Goal: Download file/media

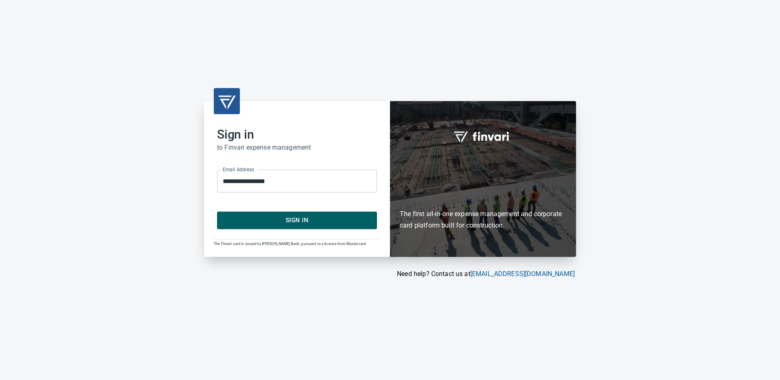
click at [294, 219] on span "Sign In" at bounding box center [297, 220] width 142 height 11
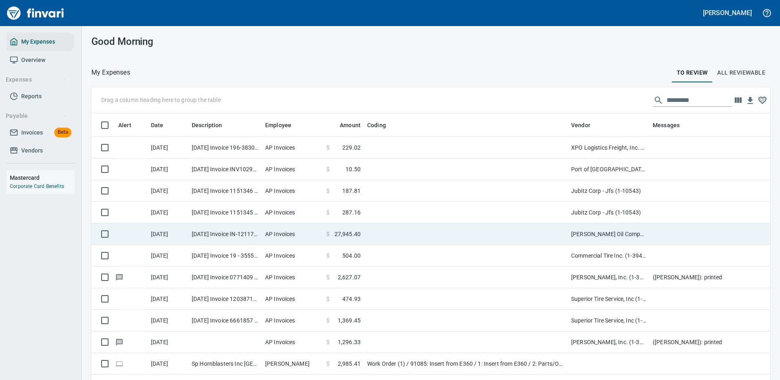
click at [476, 231] on td at bounding box center [466, 235] width 204 height 22
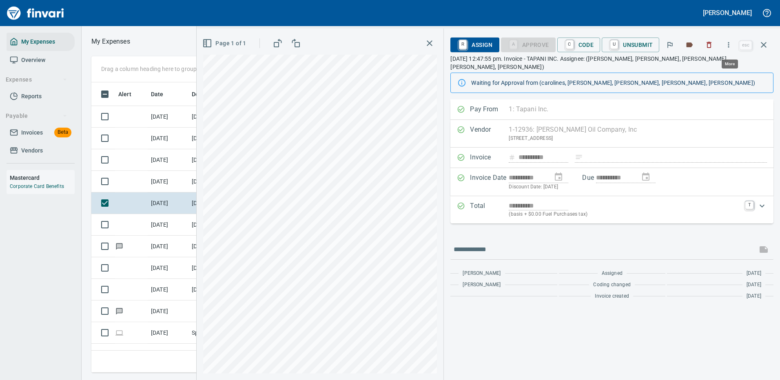
scroll to position [278, 463]
click at [731, 44] on icon "button" at bounding box center [729, 45] width 8 height 8
click at [709, 67] on span "Download" at bounding box center [728, 69] width 78 height 10
click at [495, 250] on div at bounding box center [612, 250] width 323 height 20
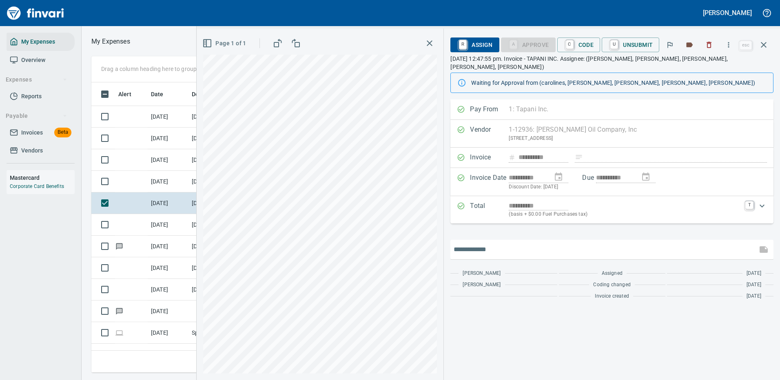
click at [498, 243] on input "text" at bounding box center [604, 249] width 300 height 13
type input "*******"
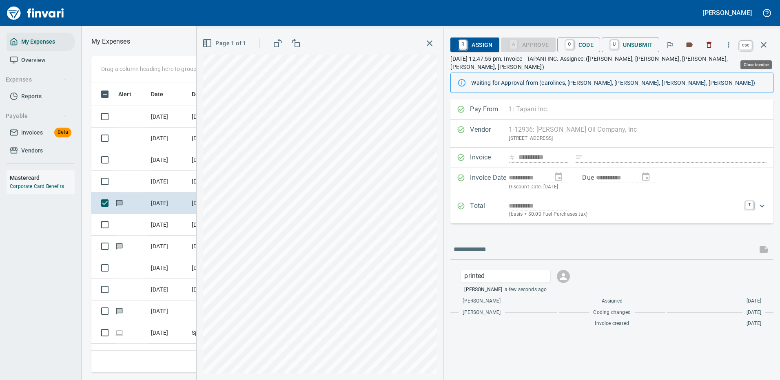
click at [765, 43] on icon "button" at bounding box center [764, 45] width 10 height 10
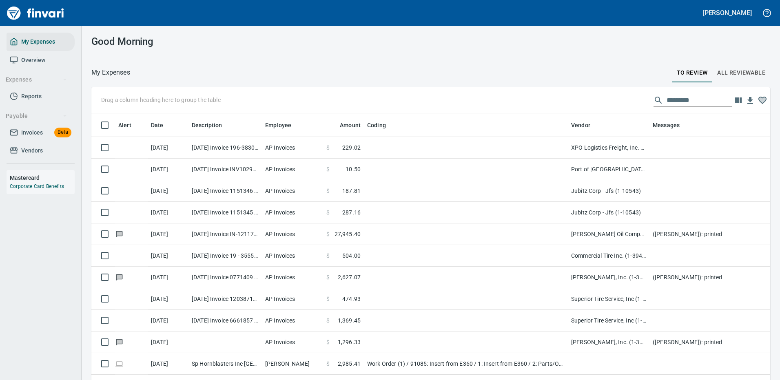
scroll to position [1, 1]
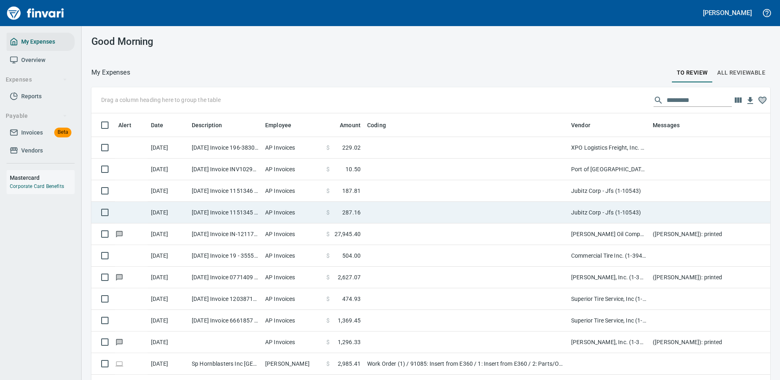
click at [452, 209] on td at bounding box center [466, 213] width 204 height 22
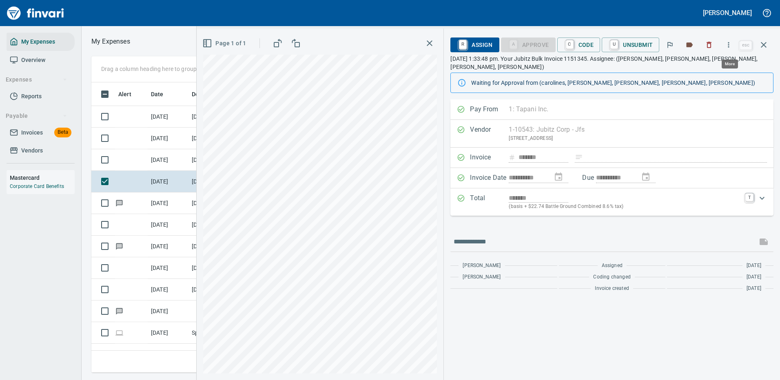
scroll to position [278, 463]
click at [730, 41] on icon "button" at bounding box center [729, 45] width 8 height 8
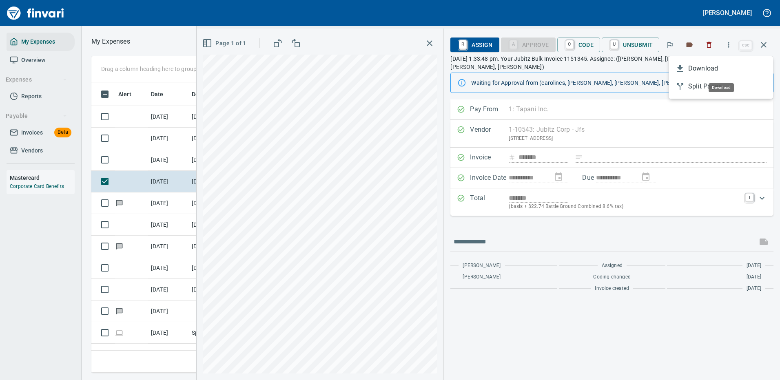
click at [711, 68] on span "Download" at bounding box center [728, 69] width 78 height 10
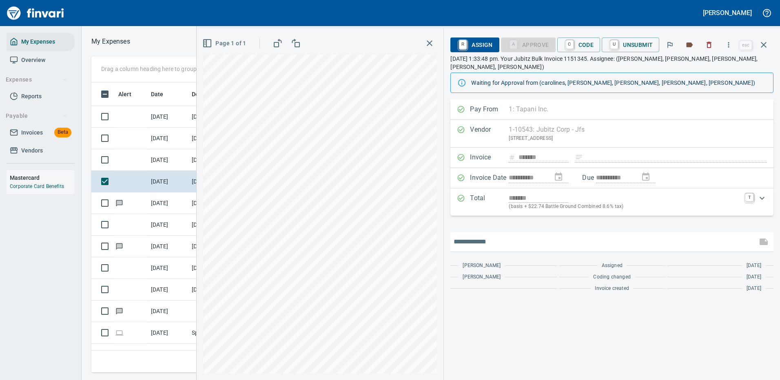
drag, startPoint x: 483, startPoint y: 229, endPoint x: 487, endPoint y: 227, distance: 4.9
click at [483, 236] on input "text" at bounding box center [604, 242] width 300 height 13
type input "*******"
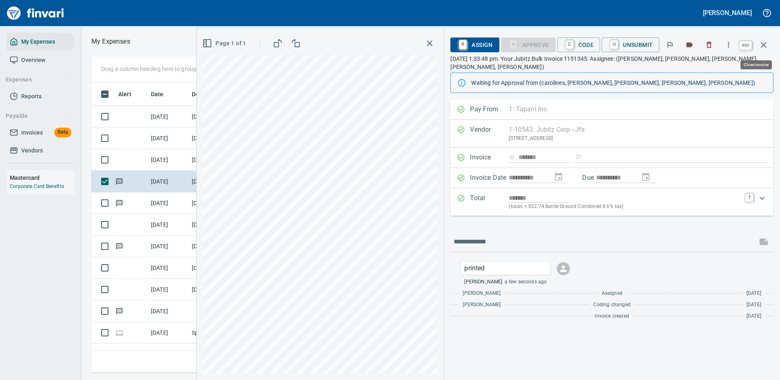
click at [765, 44] on icon "button" at bounding box center [764, 45] width 6 height 6
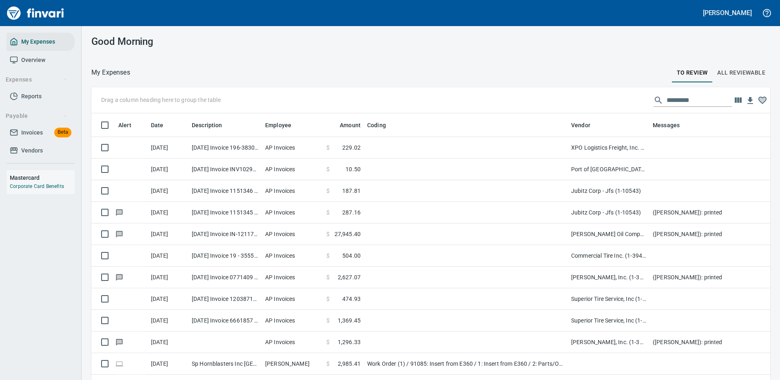
scroll to position [1, 1]
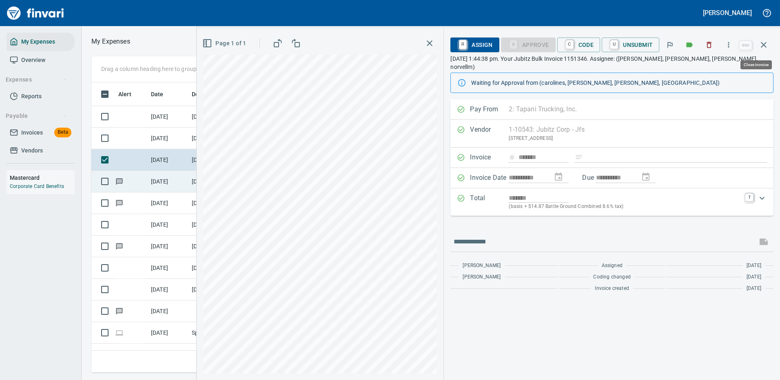
scroll to position [278, 463]
click at [729, 45] on icon "button" at bounding box center [729, 45] width 8 height 8
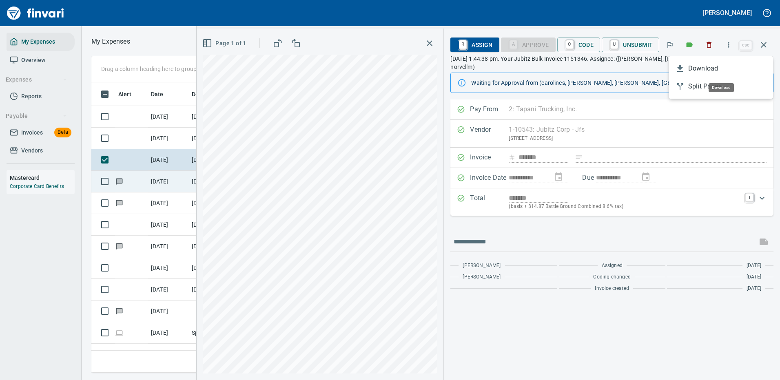
click at [695, 68] on span "Download" at bounding box center [728, 69] width 78 height 10
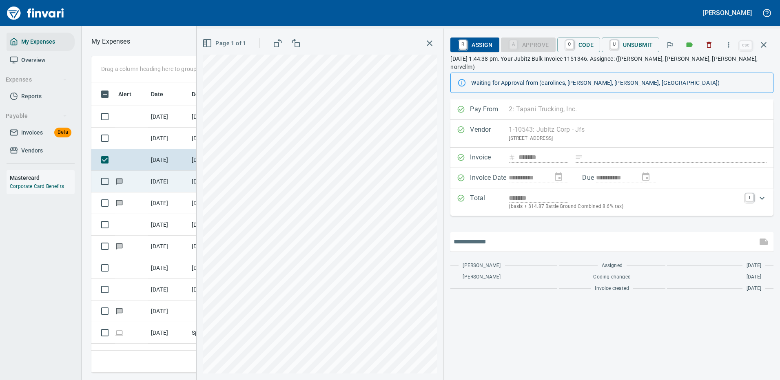
click at [505, 236] on input "text" at bounding box center [604, 242] width 300 height 13
type input "******"
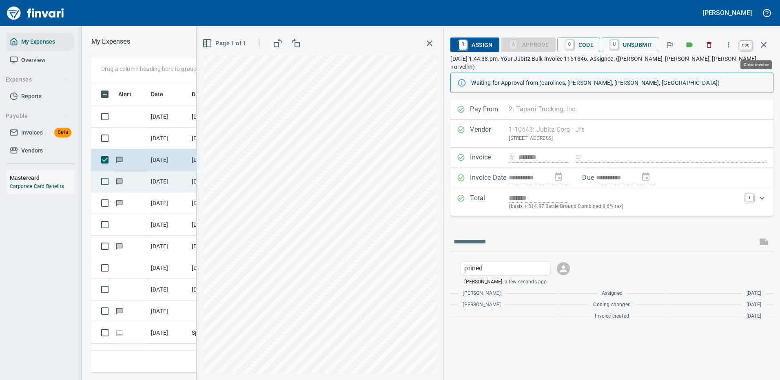
click at [764, 42] on icon "button" at bounding box center [764, 45] width 10 height 10
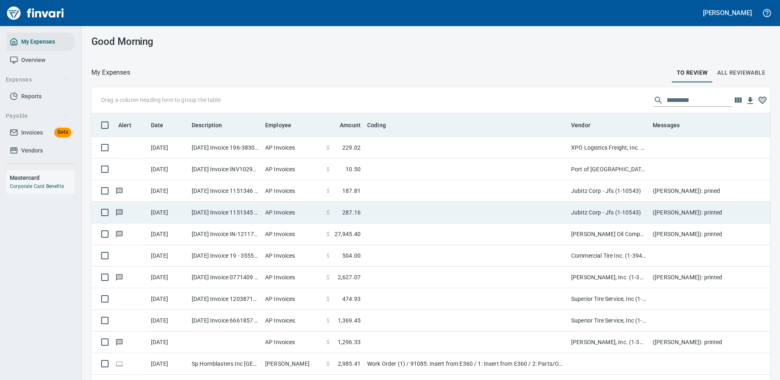
scroll to position [278, 661]
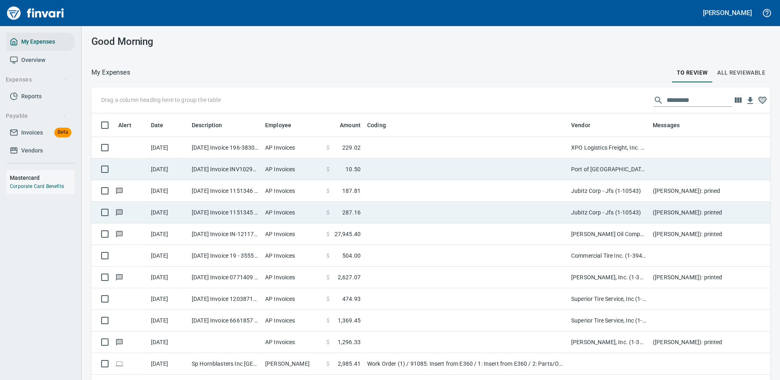
click at [464, 167] on td at bounding box center [466, 170] width 204 height 22
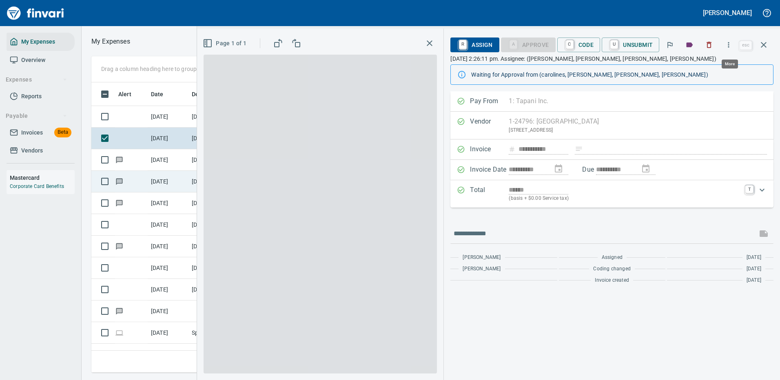
scroll to position [278, 463]
click at [729, 43] on icon "button" at bounding box center [729, 45] width 8 height 8
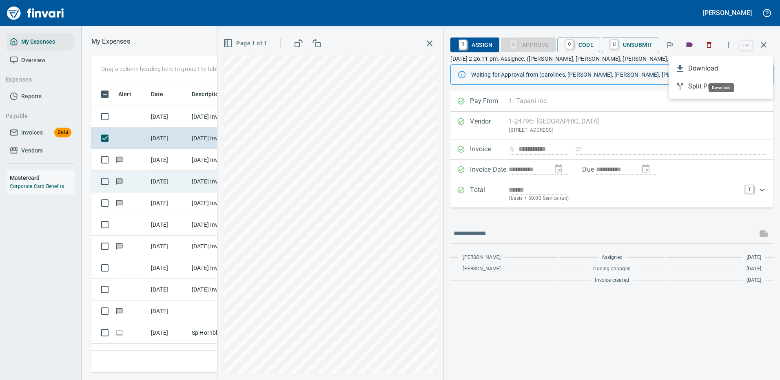
click at [699, 70] on span "Download" at bounding box center [728, 69] width 78 height 10
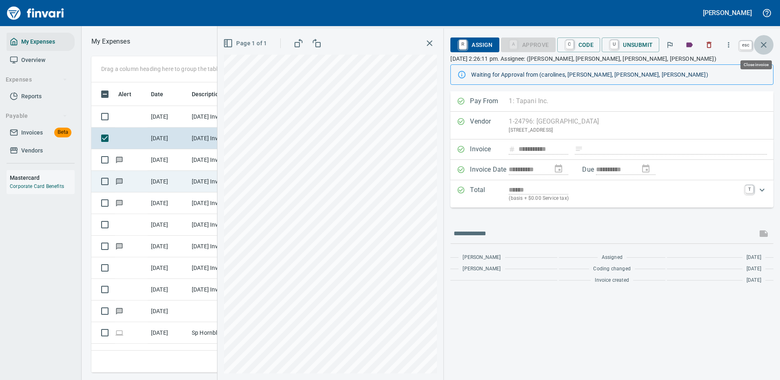
click at [763, 43] on icon "button" at bounding box center [764, 45] width 6 height 6
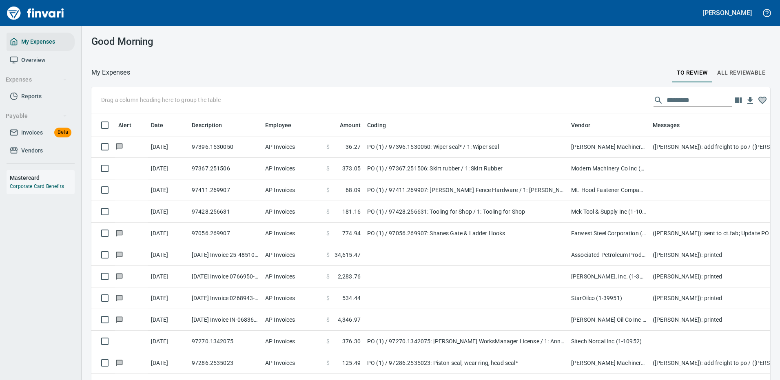
scroll to position [1143, 0]
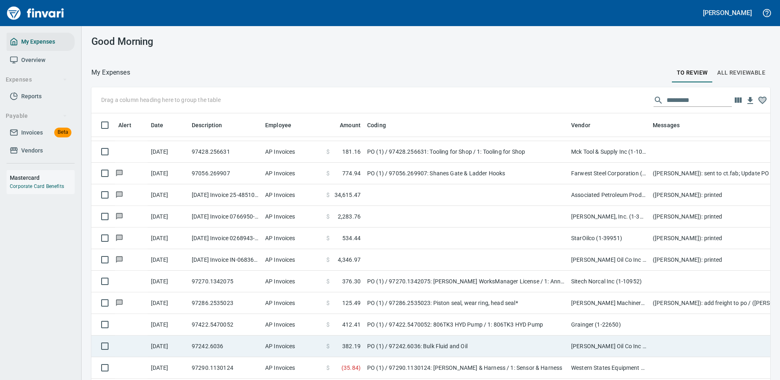
click at [472, 344] on td "PO (1) / 97242.6036: Bulk Fluid and Oil" at bounding box center [466, 347] width 204 height 22
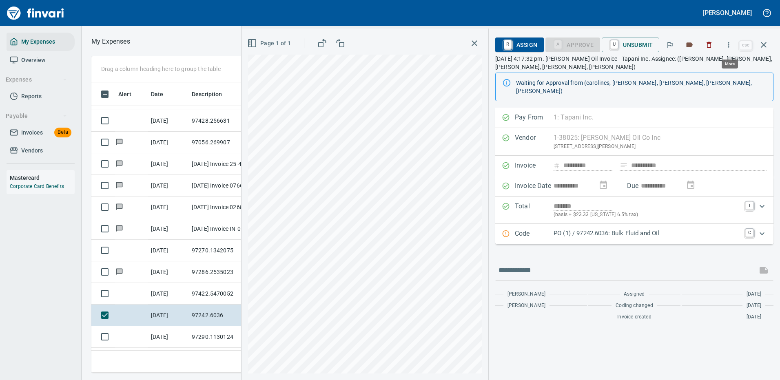
scroll to position [278, 463]
click at [731, 42] on icon "button" at bounding box center [729, 45] width 8 height 8
click at [699, 66] on span "Download" at bounding box center [728, 69] width 78 height 10
click at [534, 265] on input "text" at bounding box center [627, 270] width 256 height 13
type input "*******"
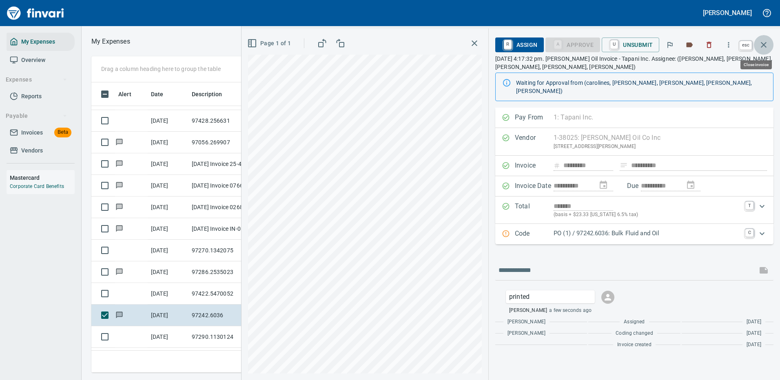
click at [763, 42] on icon "button" at bounding box center [764, 45] width 10 height 10
